Goal: Task Accomplishment & Management: Manage account settings

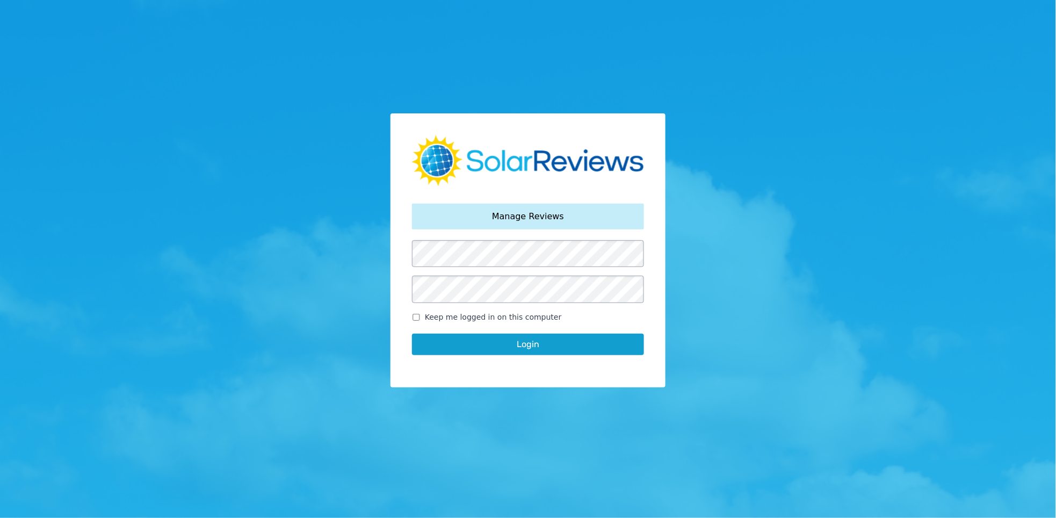
click at [528, 343] on button "Login" at bounding box center [528, 344] width 232 height 21
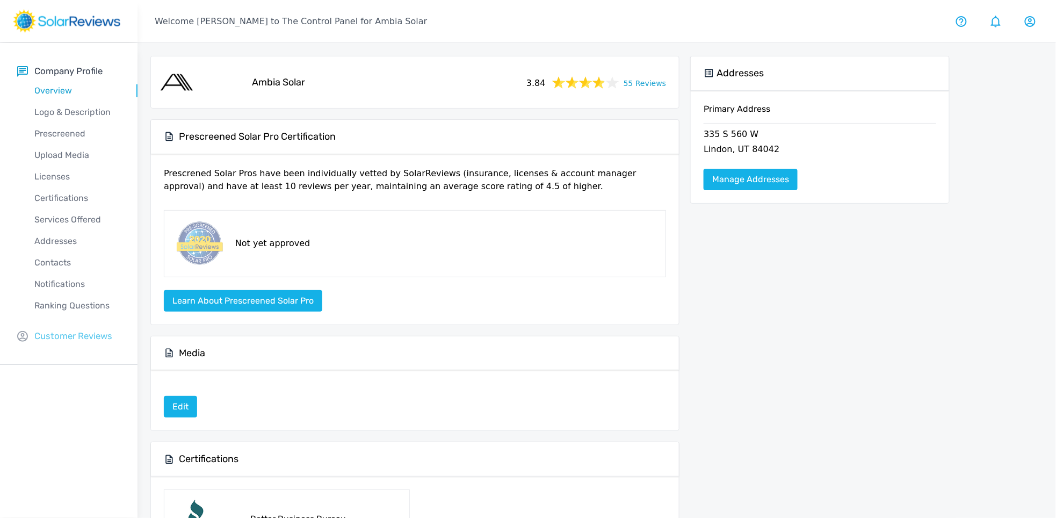
click at [76, 330] on p "Customer Reviews" at bounding box center [73, 335] width 78 height 13
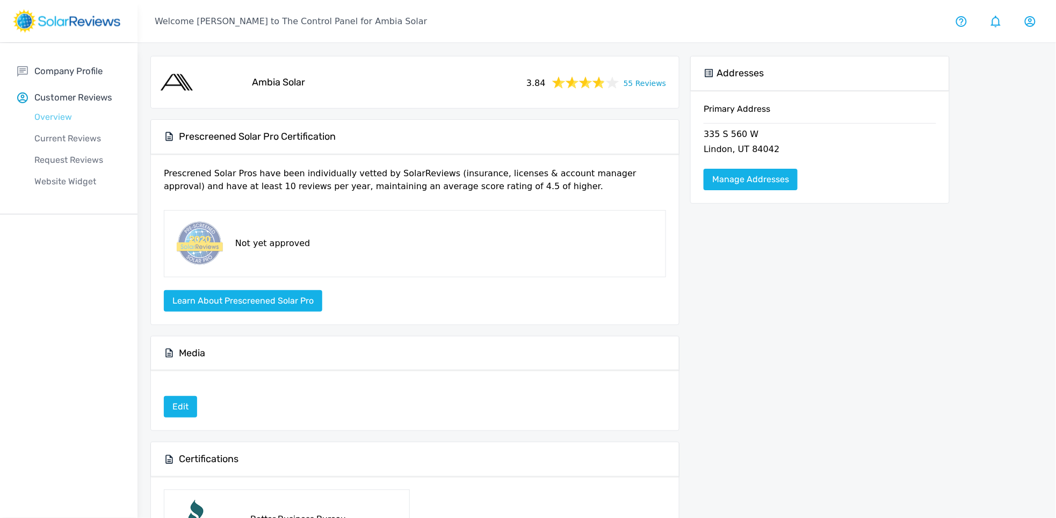
click at [53, 122] on p "Overview" at bounding box center [77, 117] width 120 height 13
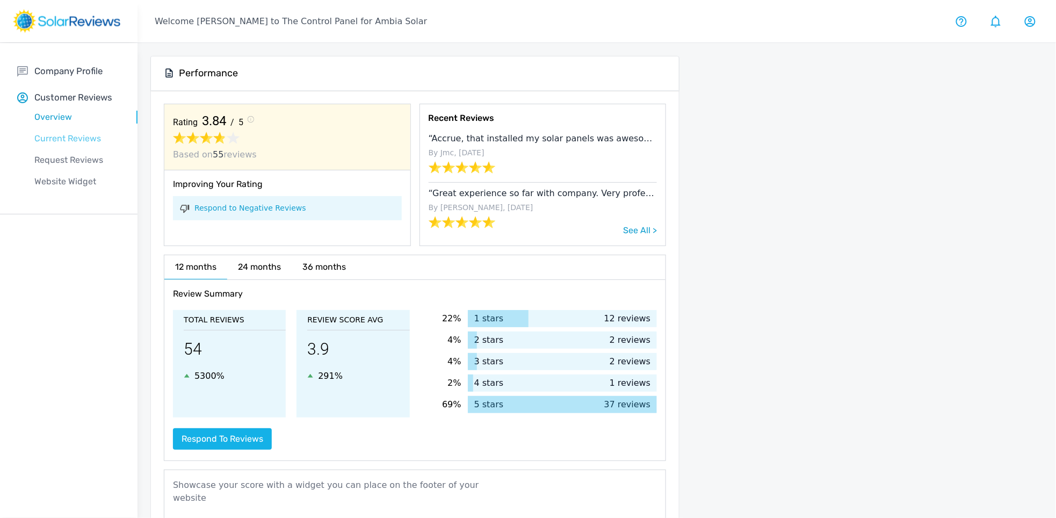
click at [60, 138] on p "Current Reviews" at bounding box center [77, 138] width 120 height 13
